Goal: Transaction & Acquisition: Purchase product/service

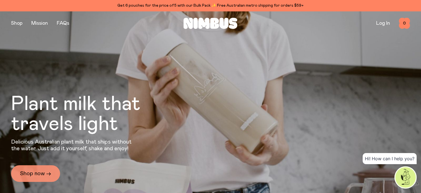
click at [38, 175] on link "Shop now →" at bounding box center [35, 173] width 49 height 17
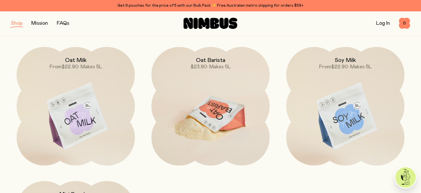
scroll to position [67, 0]
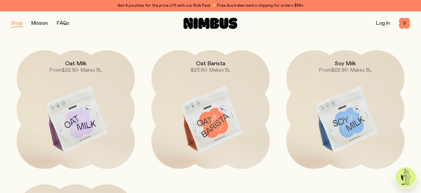
click at [186, 2] on div "Get 6 pouches for the price of 5 with our Bulk Pack ✨ Free Australian metro shi…" at bounding box center [210, 5] width 399 height 7
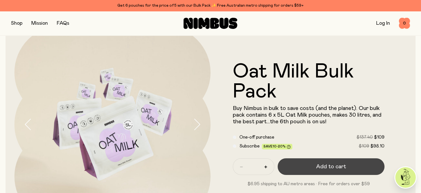
scroll to position [25, 0]
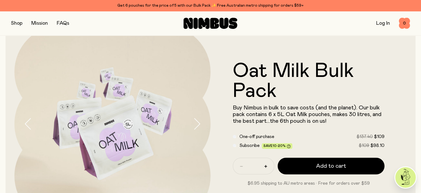
click at [14, 25] on button "button" at bounding box center [16, 23] width 11 height 8
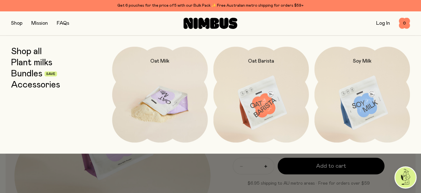
click at [190, 106] on img at bounding box center [160, 103] width 96 height 113
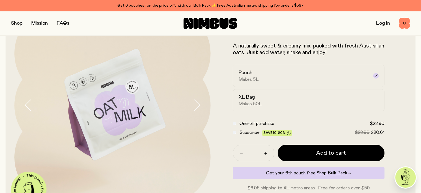
scroll to position [44, 0]
click at [271, 102] on div "XL Bag Makes 50L" at bounding box center [304, 99] width 131 height 13
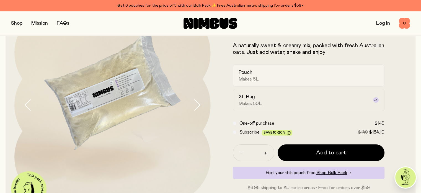
click at [281, 86] on label "Pouch Makes 5L" at bounding box center [309, 75] width 152 height 22
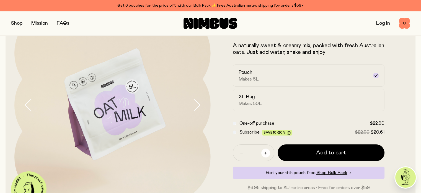
click at [264, 150] on button "button" at bounding box center [266, 152] width 9 height 9
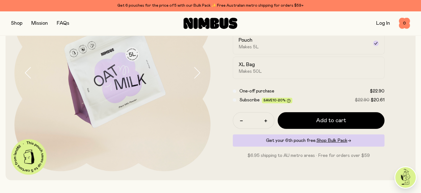
scroll to position [76, 0]
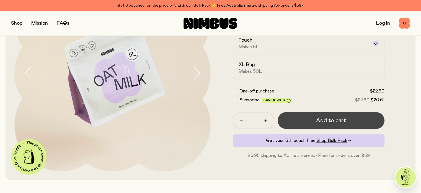
click at [303, 127] on button "Add to cart" at bounding box center [331, 120] width 107 height 17
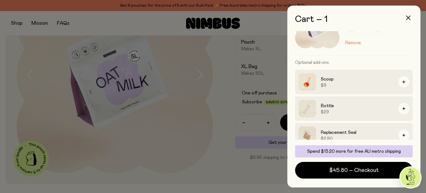
scroll to position [41, 0]
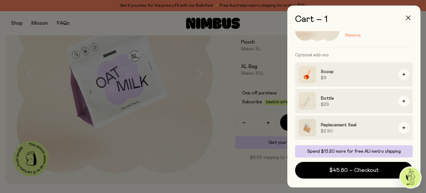
click at [406, 21] on button "button" at bounding box center [407, 17] width 13 height 13
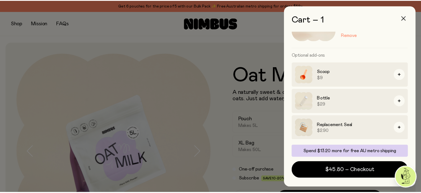
scroll to position [76, 0]
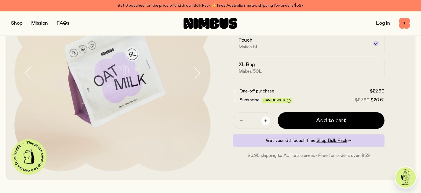
click at [266, 123] on button "button" at bounding box center [266, 120] width 9 height 9
click at [243, 125] on button "button" at bounding box center [241, 120] width 9 height 9
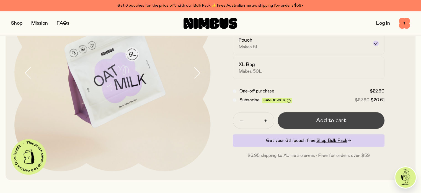
click at [325, 124] on span "Add to cart" at bounding box center [331, 120] width 30 height 8
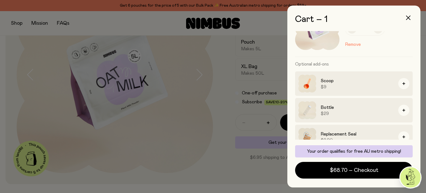
scroll to position [41, 0]
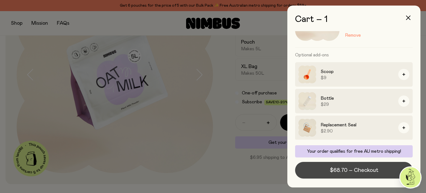
click at [374, 172] on span "$68.70 – Checkout" at bounding box center [353, 170] width 48 height 8
